Goal: Complete application form

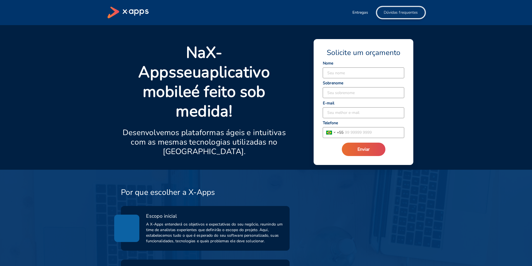
click at [399, 12] on span "Dúvidas frequentes" at bounding box center [401, 13] width 34 height 6
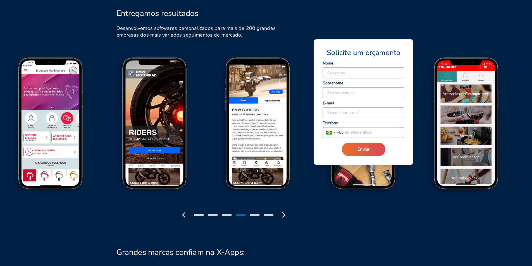
scroll to position [644, 0]
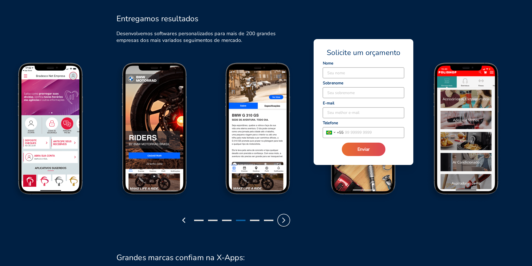
click at [282, 216] on icon "button" at bounding box center [283, 220] width 9 height 9
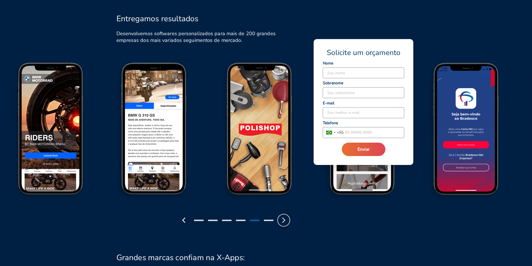
click at [282, 216] on icon "button" at bounding box center [283, 220] width 9 height 9
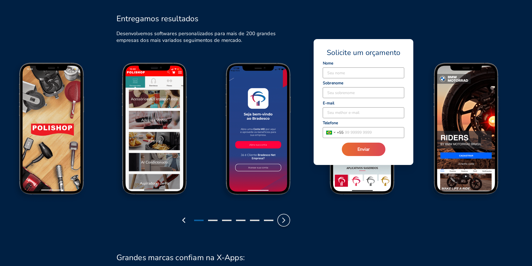
click at [282, 216] on icon "button" at bounding box center [283, 220] width 9 height 9
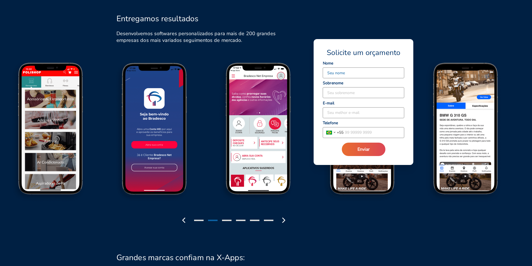
click at [341, 75] on input at bounding box center [363, 73] width 81 height 11
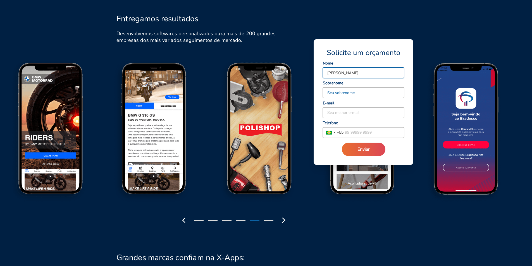
click at [335, 96] on input at bounding box center [363, 92] width 81 height 11
click at [342, 73] on input "[PERSON_NAME]" at bounding box center [363, 73] width 81 height 11
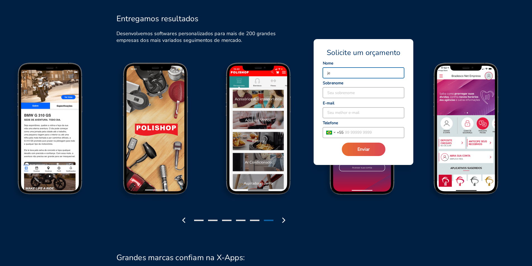
type input "j"
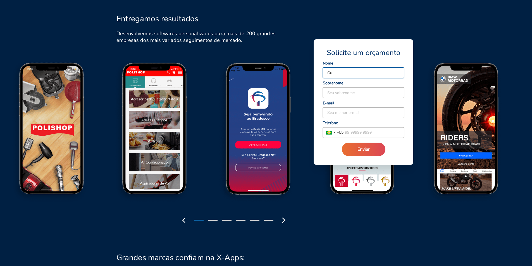
type input "G"
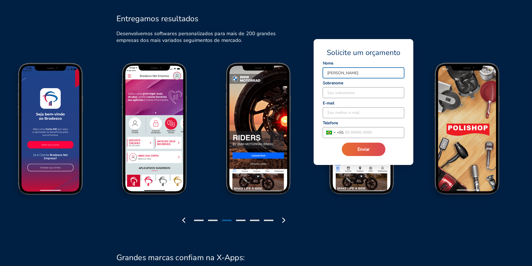
type input "[PERSON_NAME]"
click at [339, 95] on input at bounding box center [363, 92] width 81 height 11
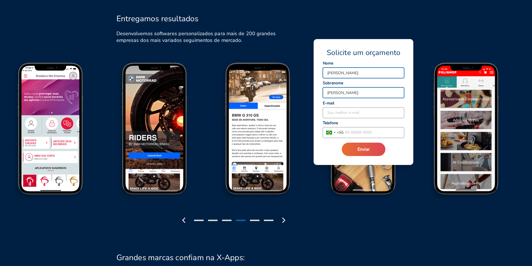
type input "[PERSON_NAME]"
click at [336, 117] on input at bounding box center [363, 113] width 81 height 11
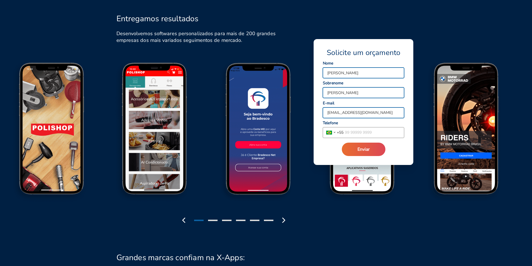
type input "[EMAIL_ADDRESS][DOMAIN_NAME]"
click at [352, 132] on input "tel" at bounding box center [374, 132] width 61 height 11
type input "[PHONE_NUMBER]"
click at [365, 147] on span "Enviar" at bounding box center [364, 149] width 12 height 6
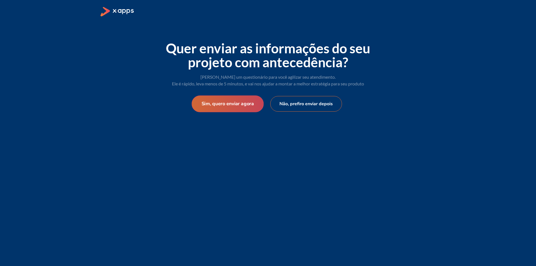
click at [239, 103] on button "Sim, quero enviar agora" at bounding box center [228, 104] width 72 height 17
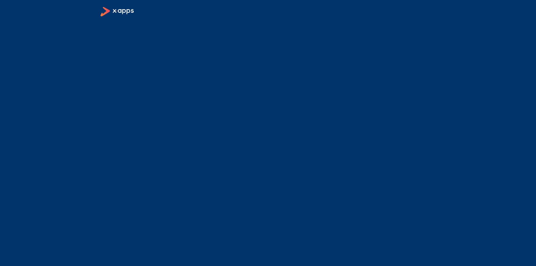
select select "BR"
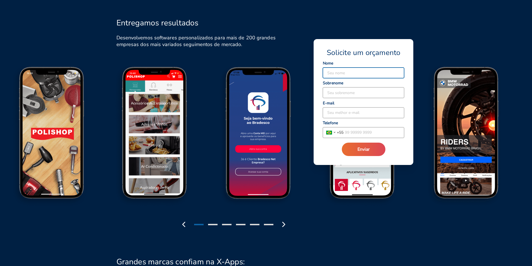
scroll to position [644, 0]
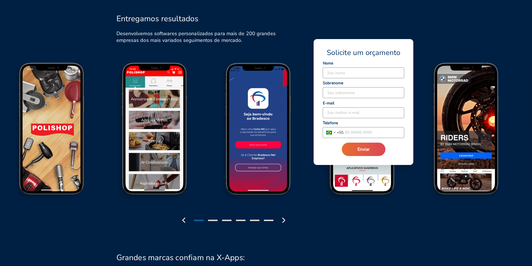
click at [322, 28] on div "Entregamos resultados Desenvolvemos softwares personalizados para mais de 200 g…" at bounding box center [263, 25] width 324 height 54
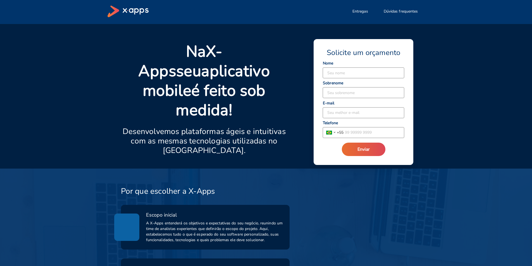
scroll to position [0, 0]
